Goal: Download file/media

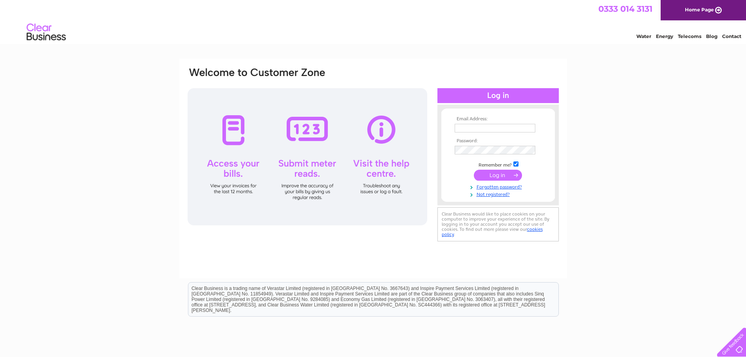
click at [463, 122] on td at bounding box center [498, 128] width 91 height 13
click at [489, 128] on input "text" at bounding box center [495, 128] width 81 height 9
type input "sharon.norris@wescot.co.uk"
click at [474, 170] on input "submit" at bounding box center [498, 175] width 48 height 11
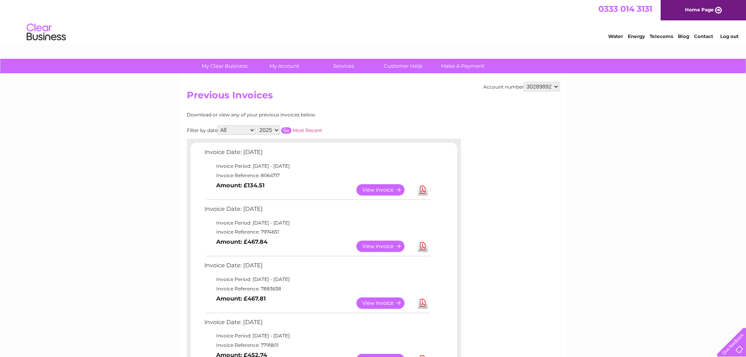
click at [552, 87] on select "1145273 1147757 30289892 30289893" at bounding box center [542, 86] width 36 height 9
select select "30289893"
click at [524, 82] on select "1145273 1147757 30289892 30289893" at bounding box center [542, 86] width 36 height 9
click at [422, 248] on link "Download" at bounding box center [423, 246] width 10 height 11
